Goal: Task Accomplishment & Management: Complete application form

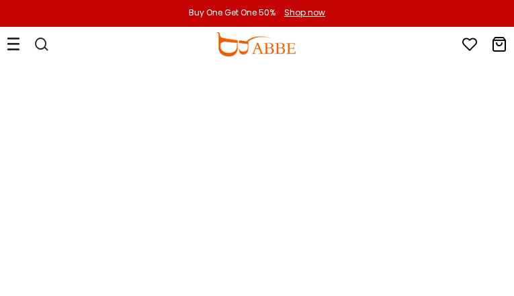
type input "**********"
type input "********"
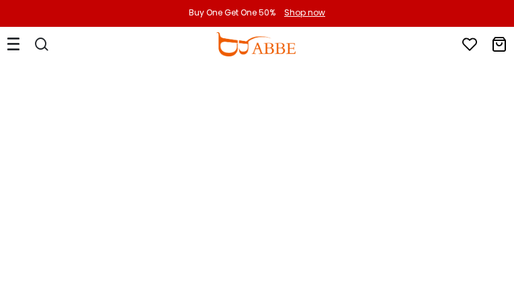
type input "**********"
type input "********"
